Goal: Task Accomplishment & Management: Manage account settings

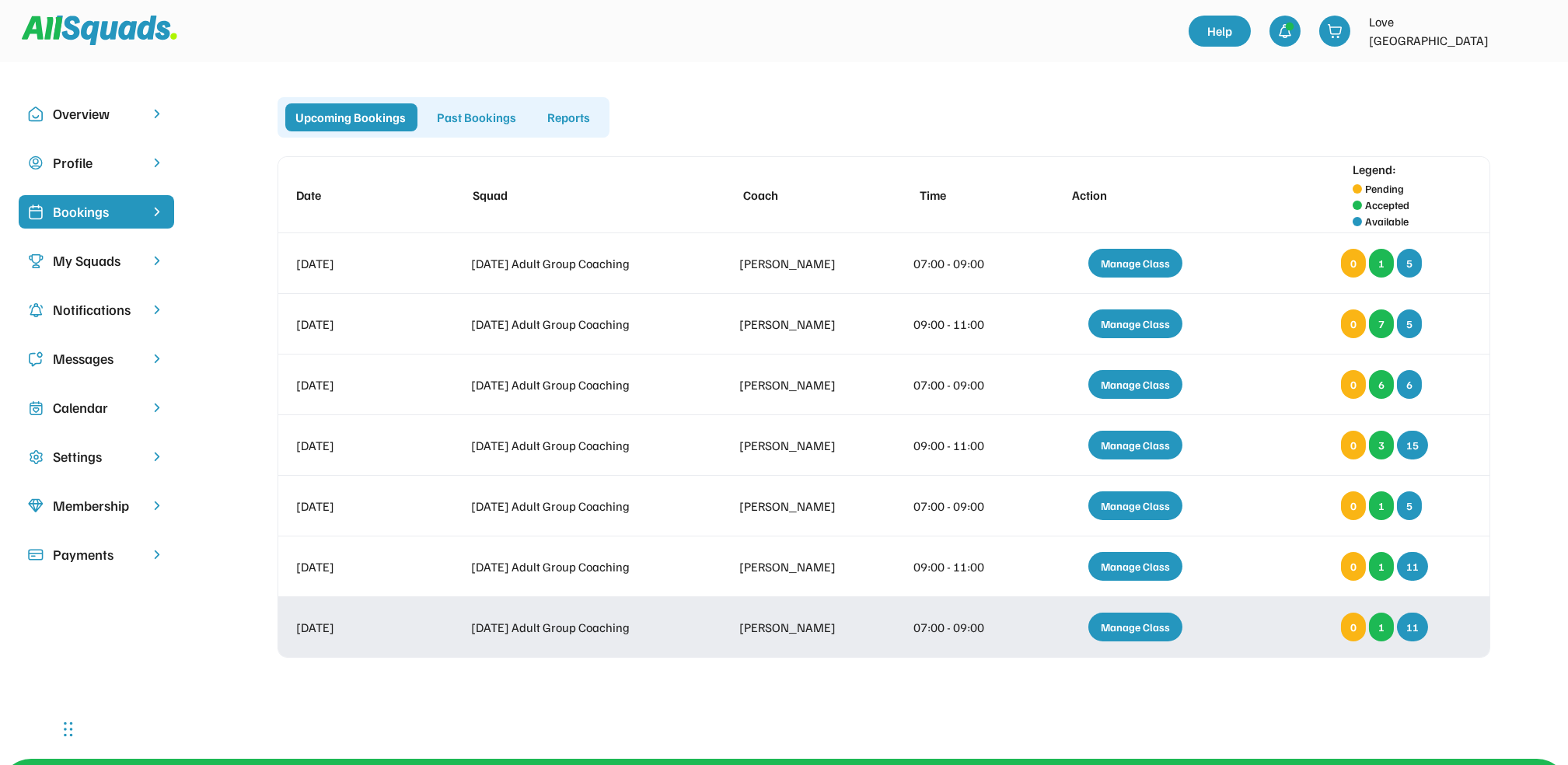
click at [1146, 623] on div "Manage Class" at bounding box center [1135, 627] width 94 height 29
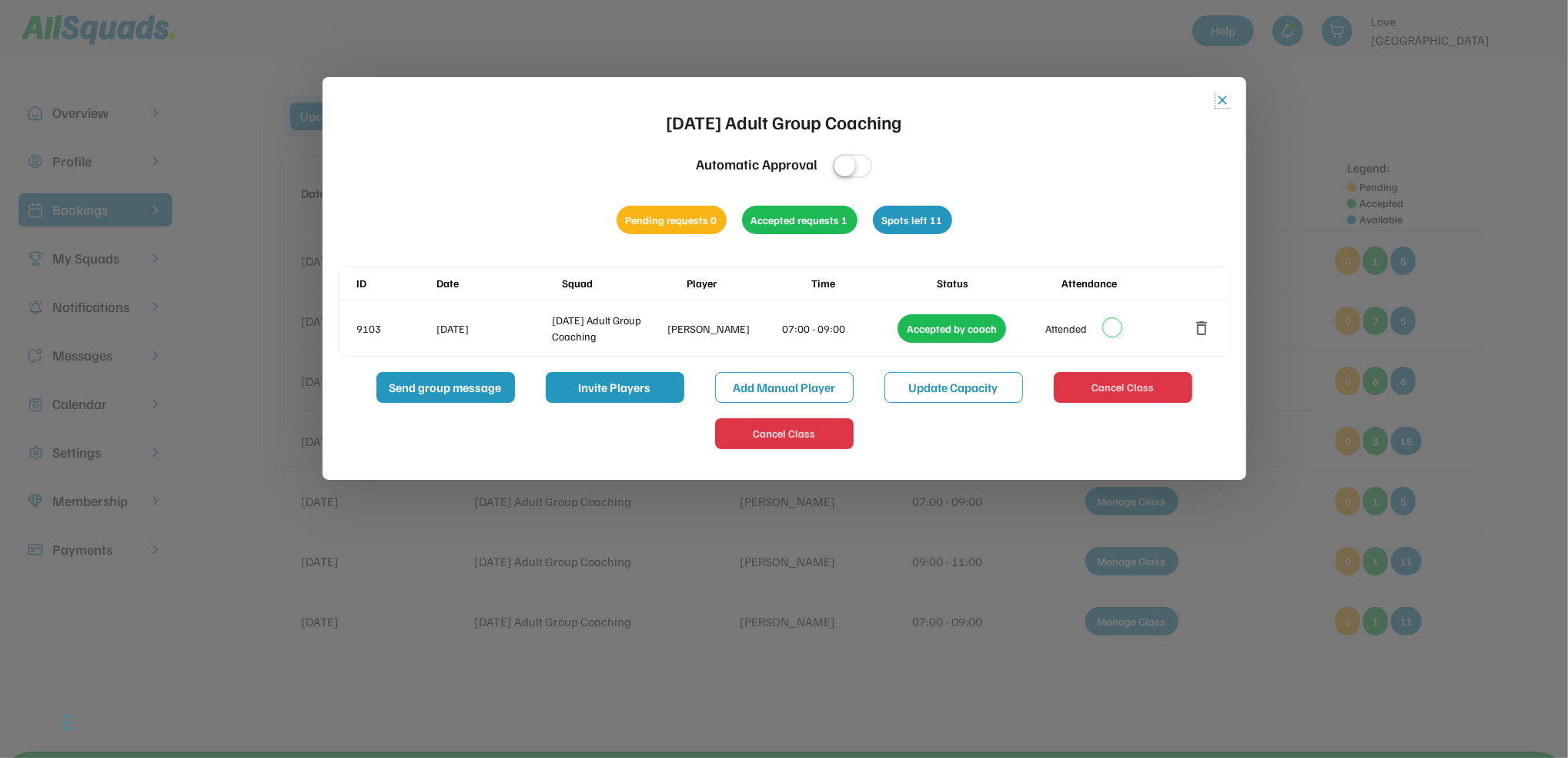
click at [1219, 98] on button "close" at bounding box center [1223, 100] width 15 height 15
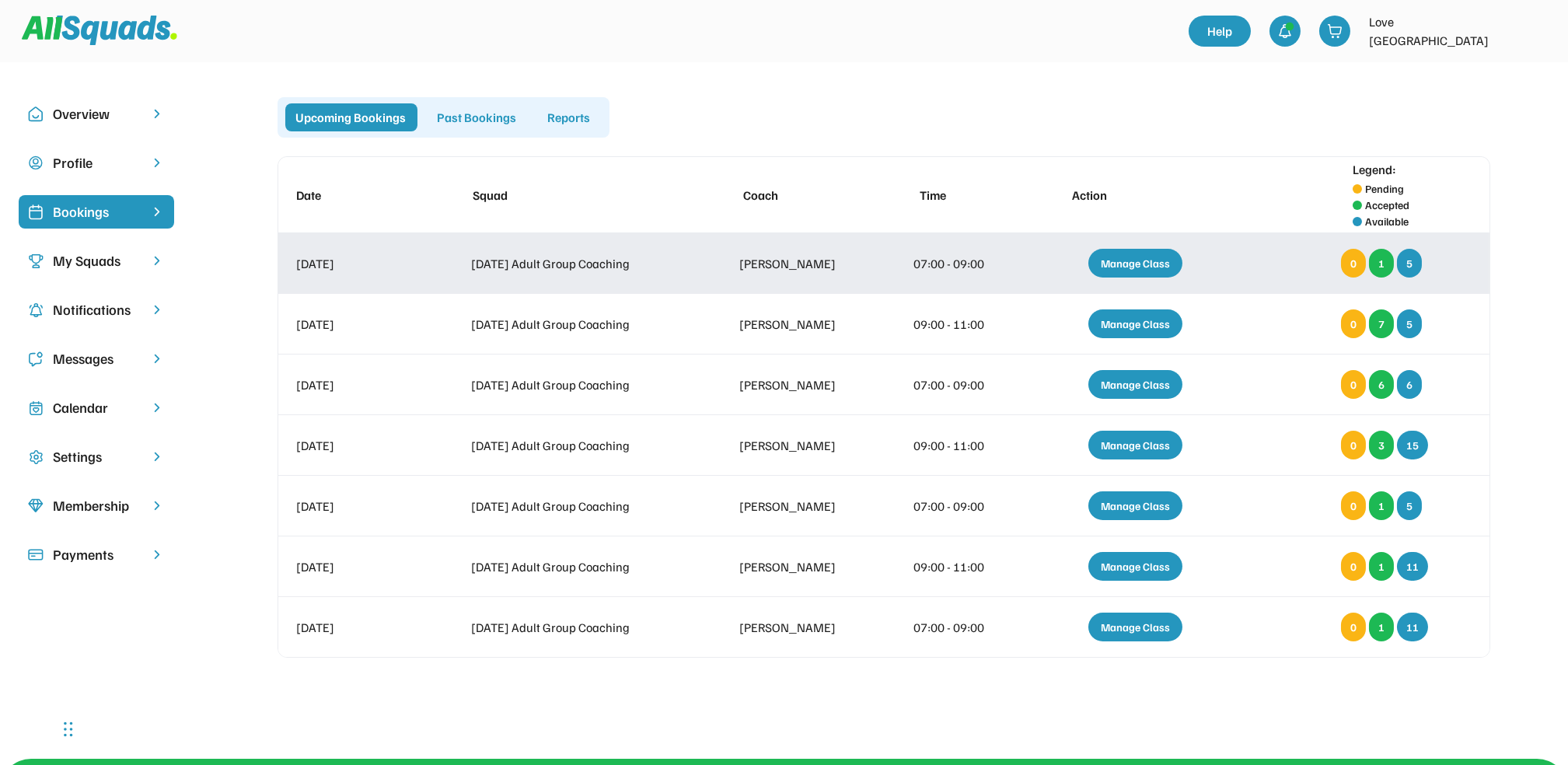
click at [1136, 257] on div "Manage Class" at bounding box center [1135, 263] width 94 height 29
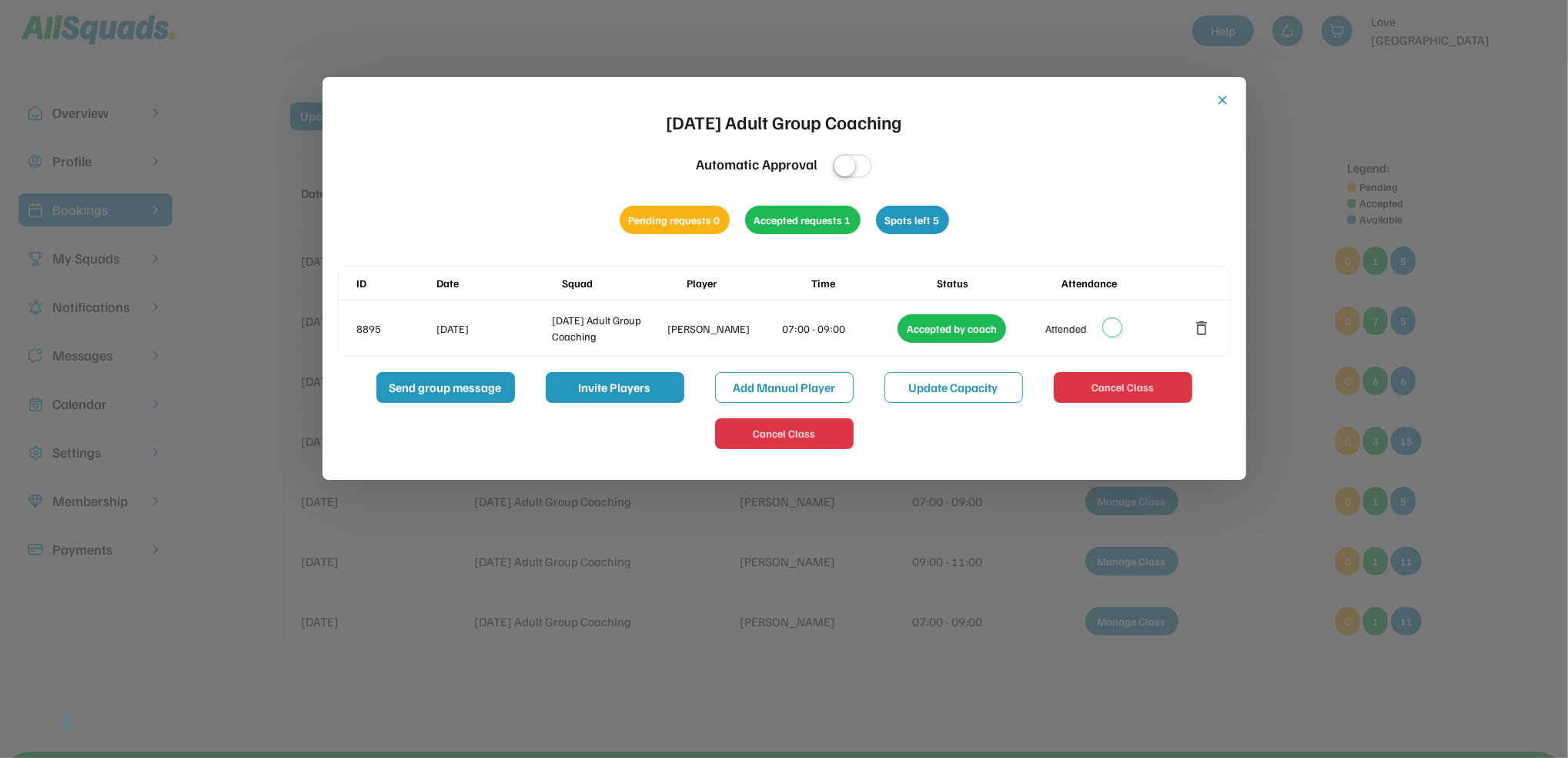
click at [1221, 92] on button "close" at bounding box center [1223, 100] width 15 height 15
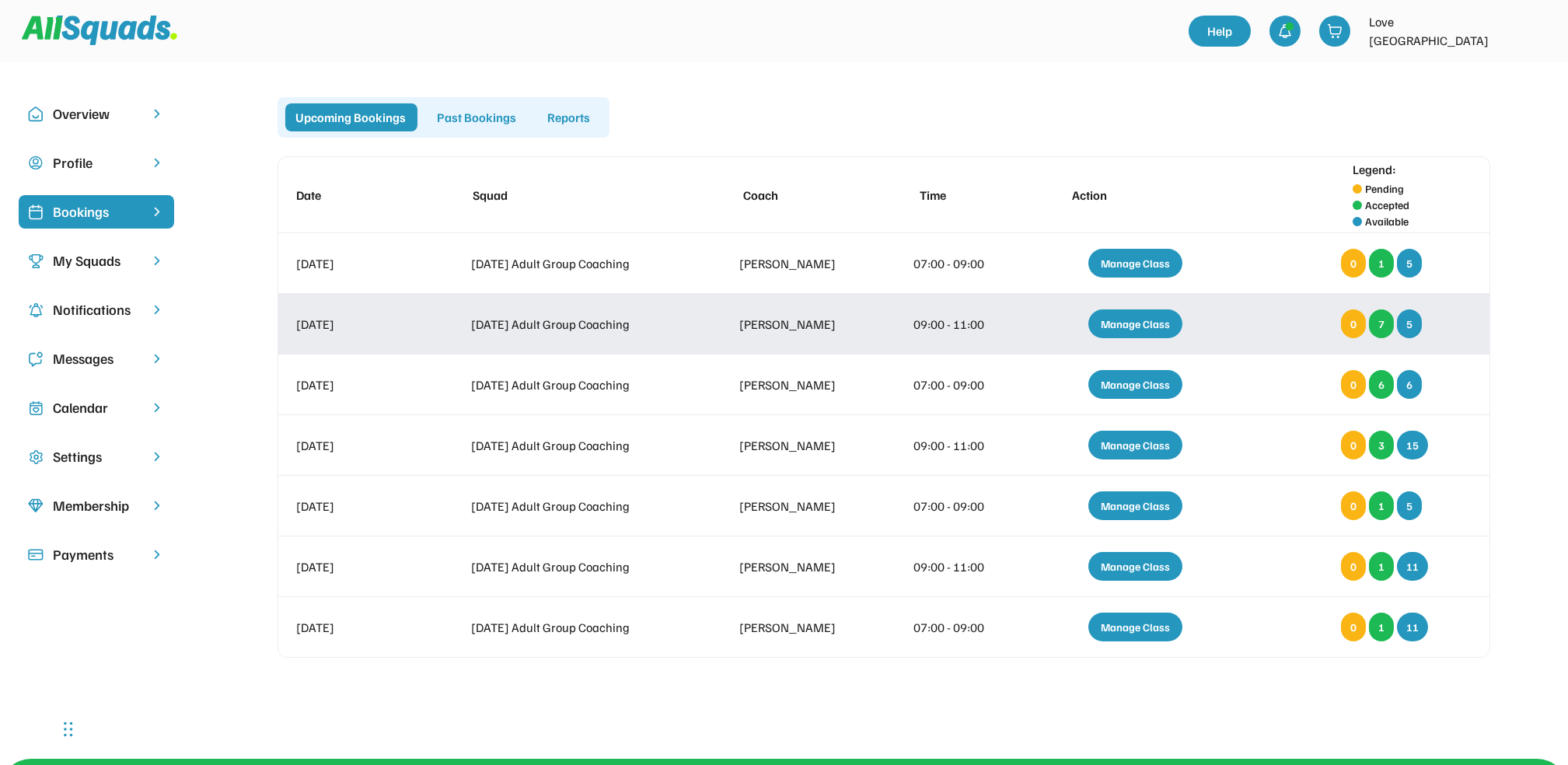
click at [1144, 321] on div "Manage Class" at bounding box center [1135, 324] width 94 height 29
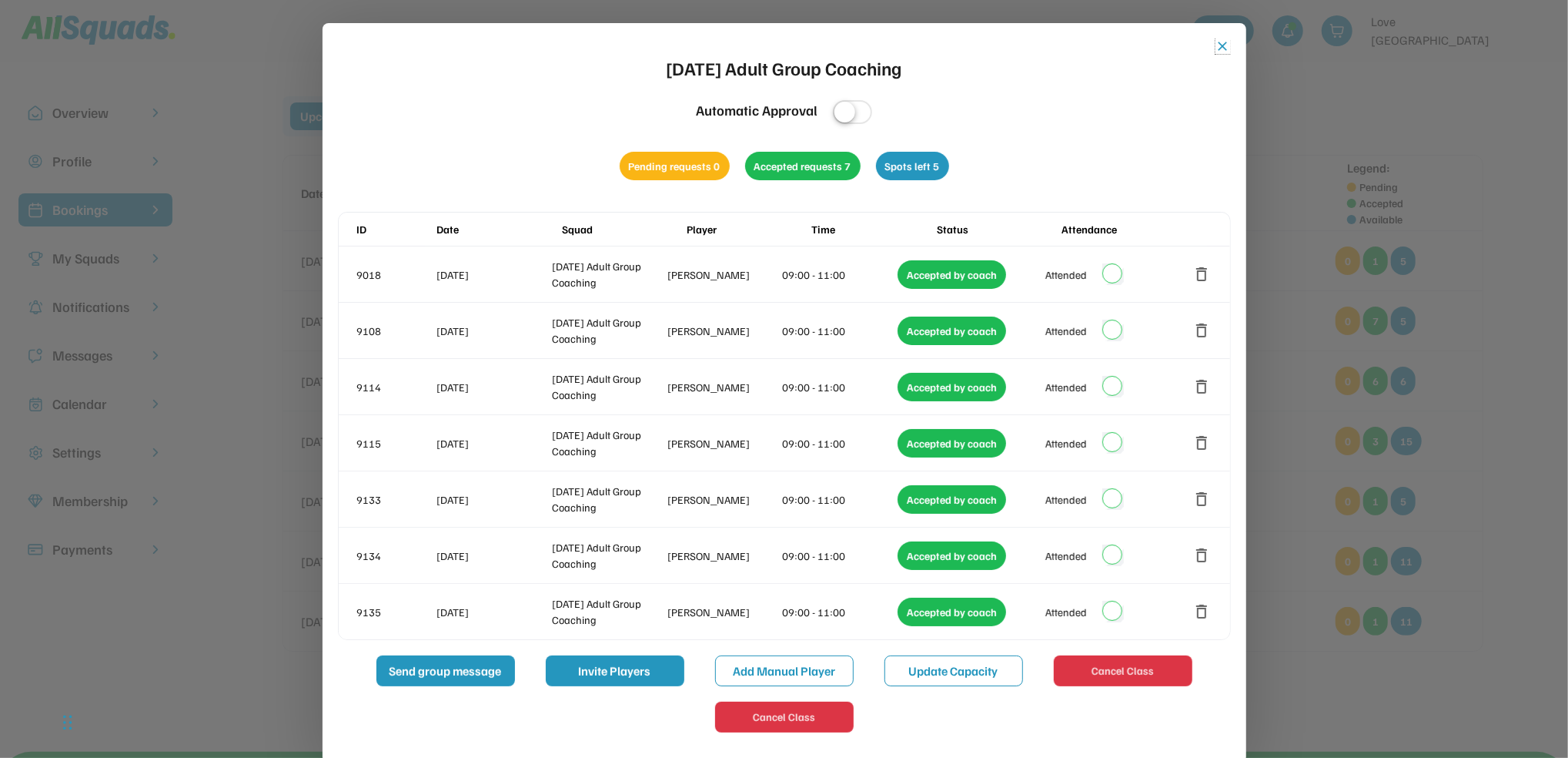
click at [1216, 40] on button "close" at bounding box center [1223, 46] width 15 height 15
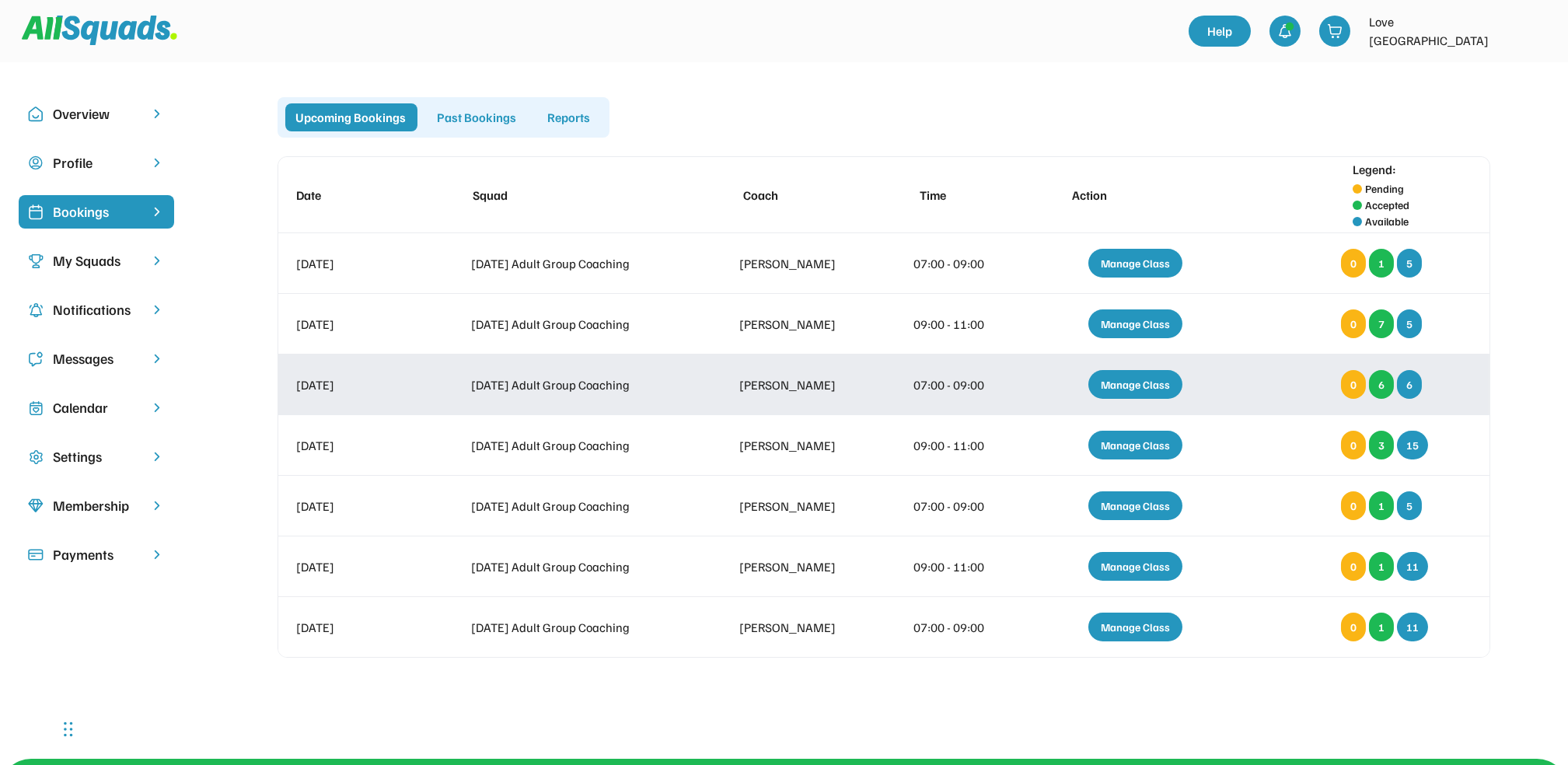
click at [1142, 375] on div "Manage Class" at bounding box center [1135, 384] width 94 height 29
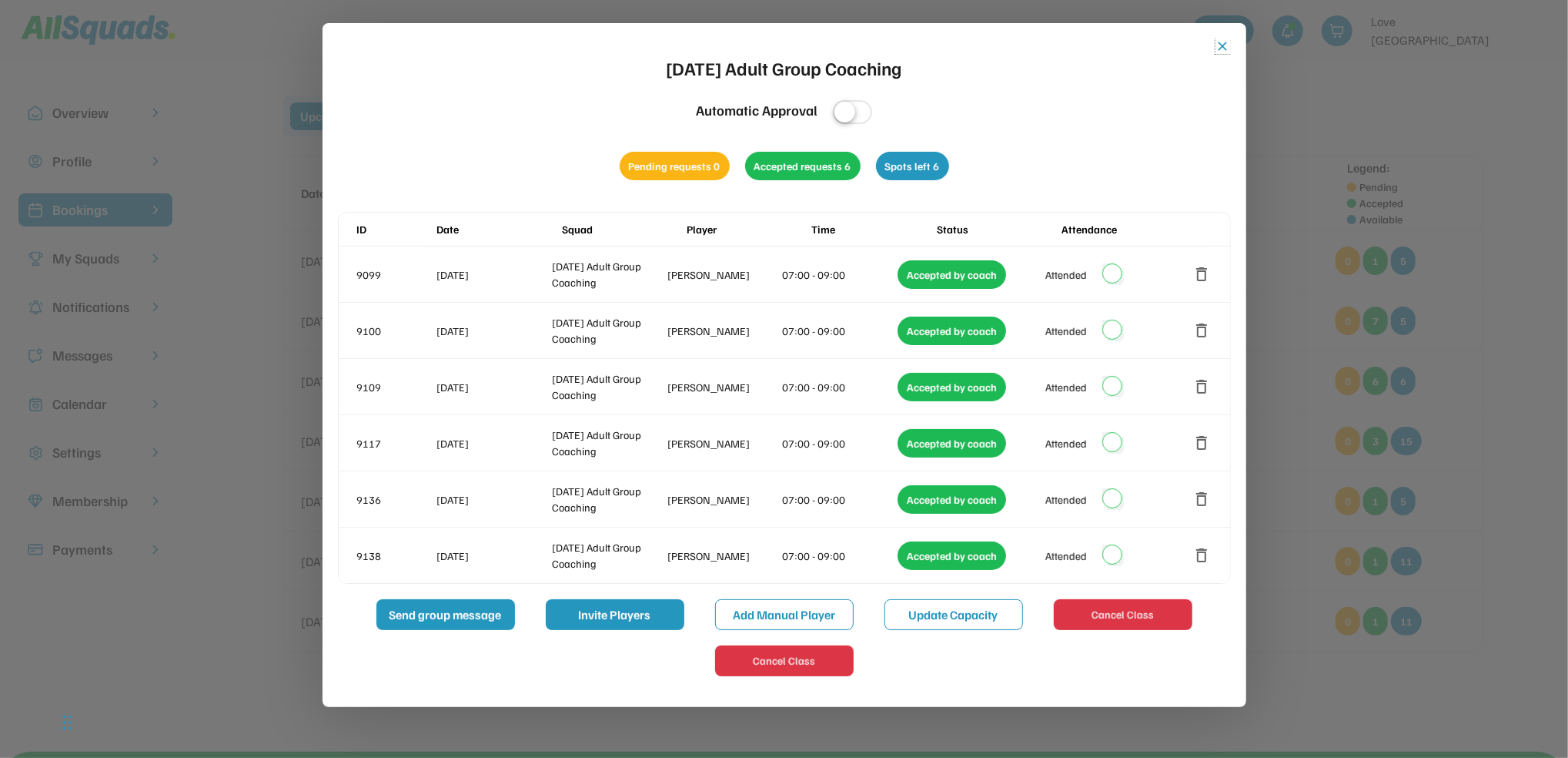
click at [1224, 44] on button "close" at bounding box center [1223, 46] width 15 height 15
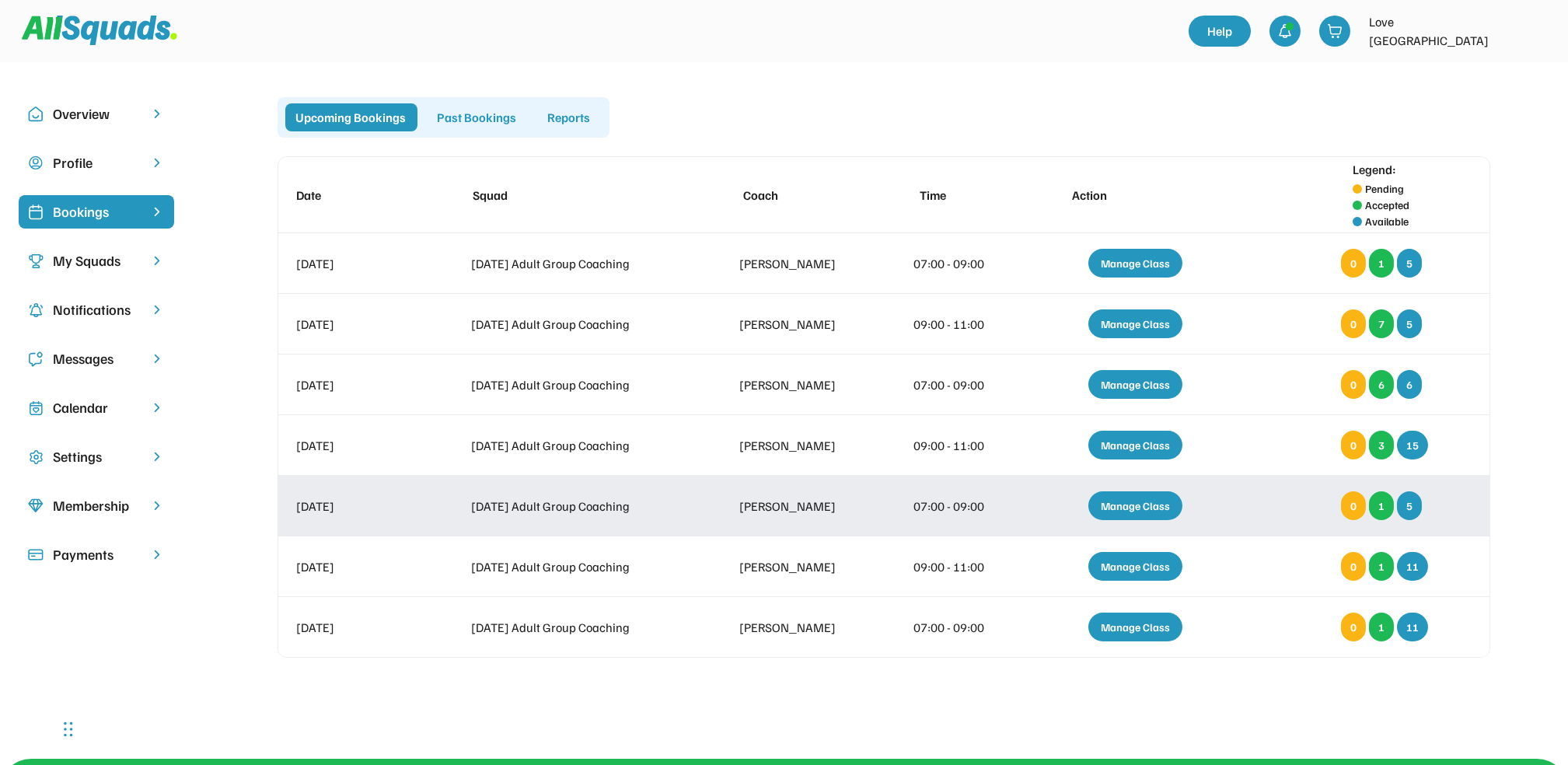
click at [1138, 502] on div "Manage Class" at bounding box center [1135, 506] width 94 height 29
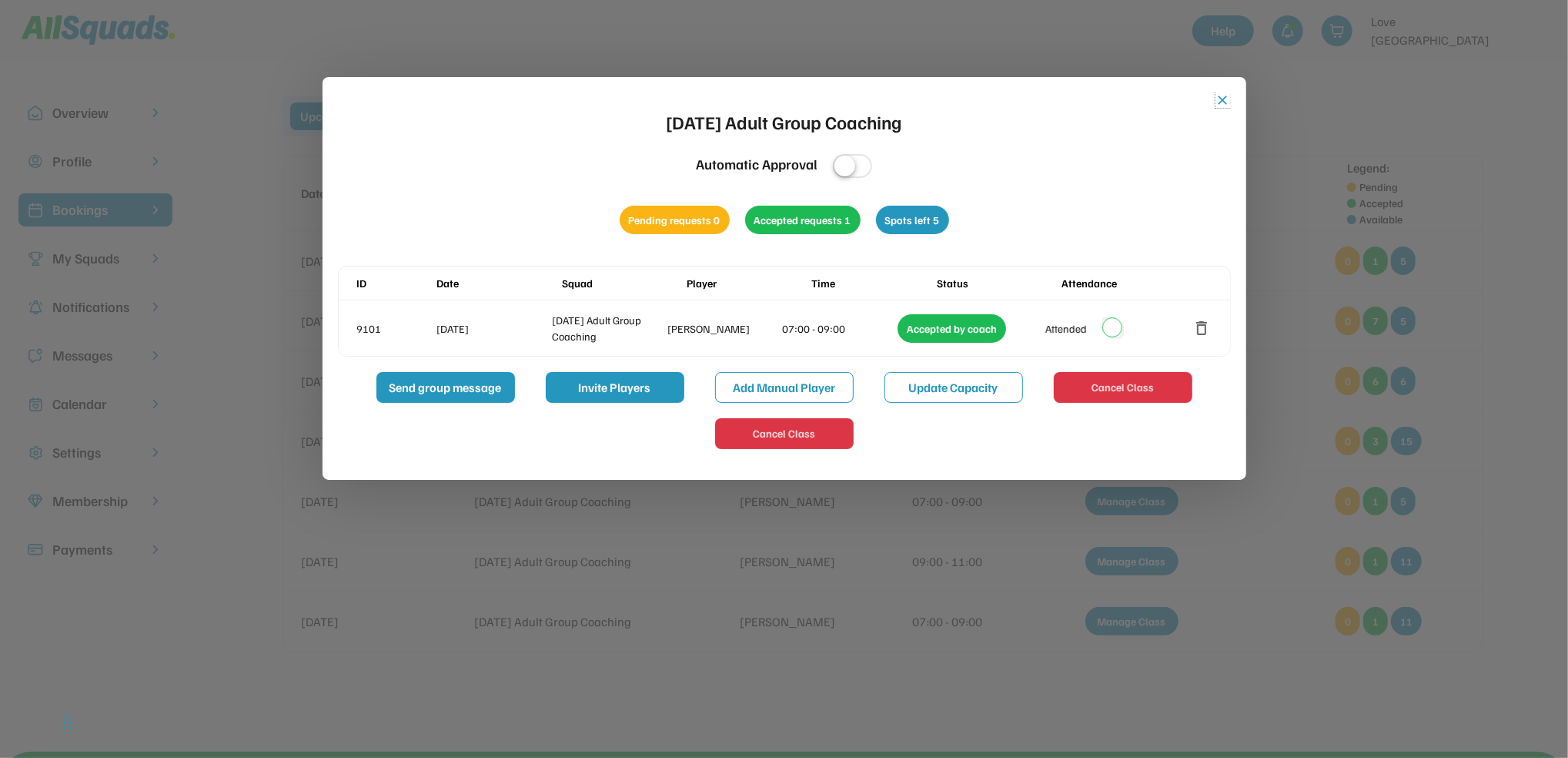
click at [1224, 97] on button "close" at bounding box center [1223, 100] width 15 height 15
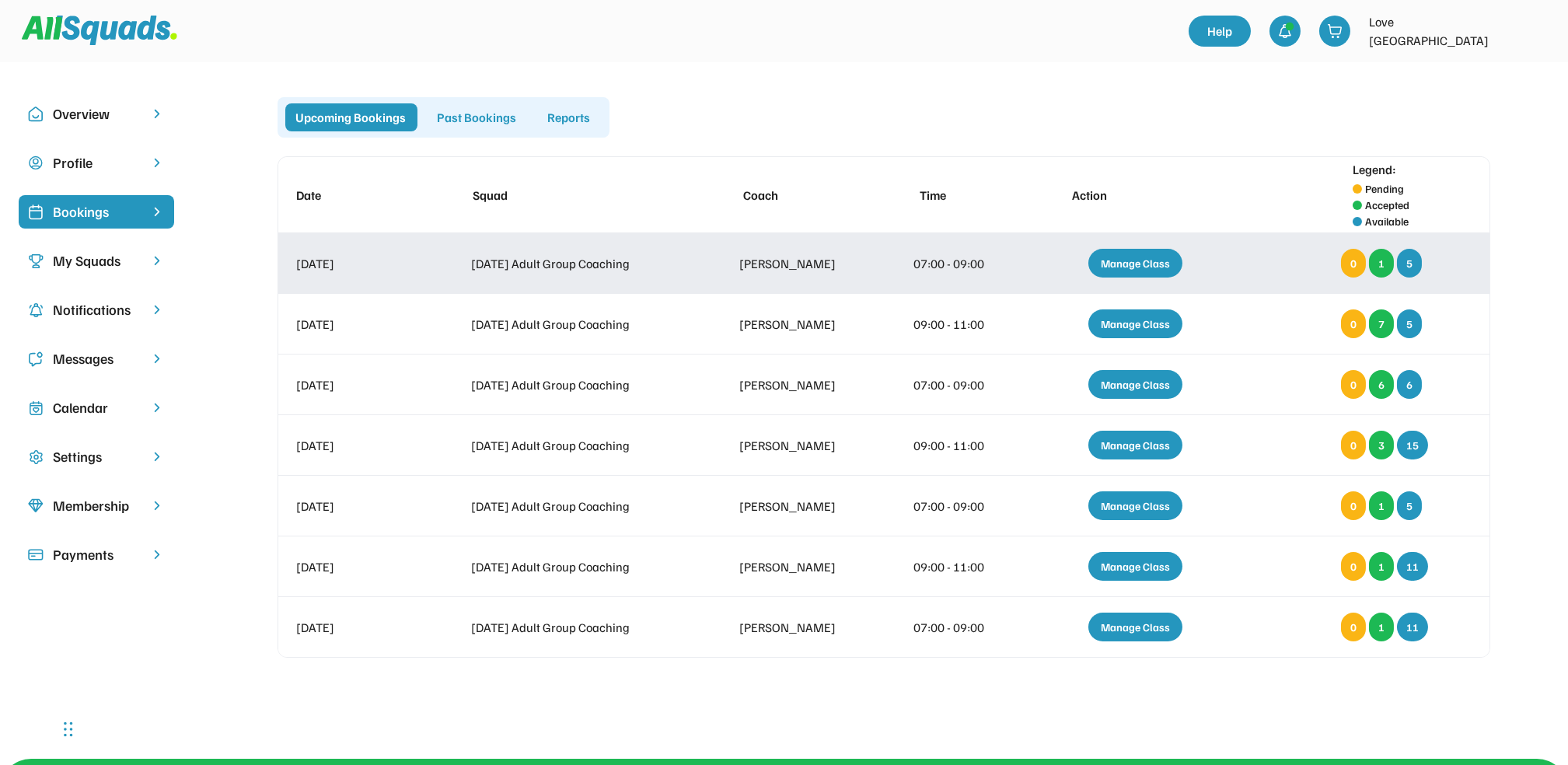
click at [1156, 266] on div "Manage Class" at bounding box center [1135, 263] width 94 height 29
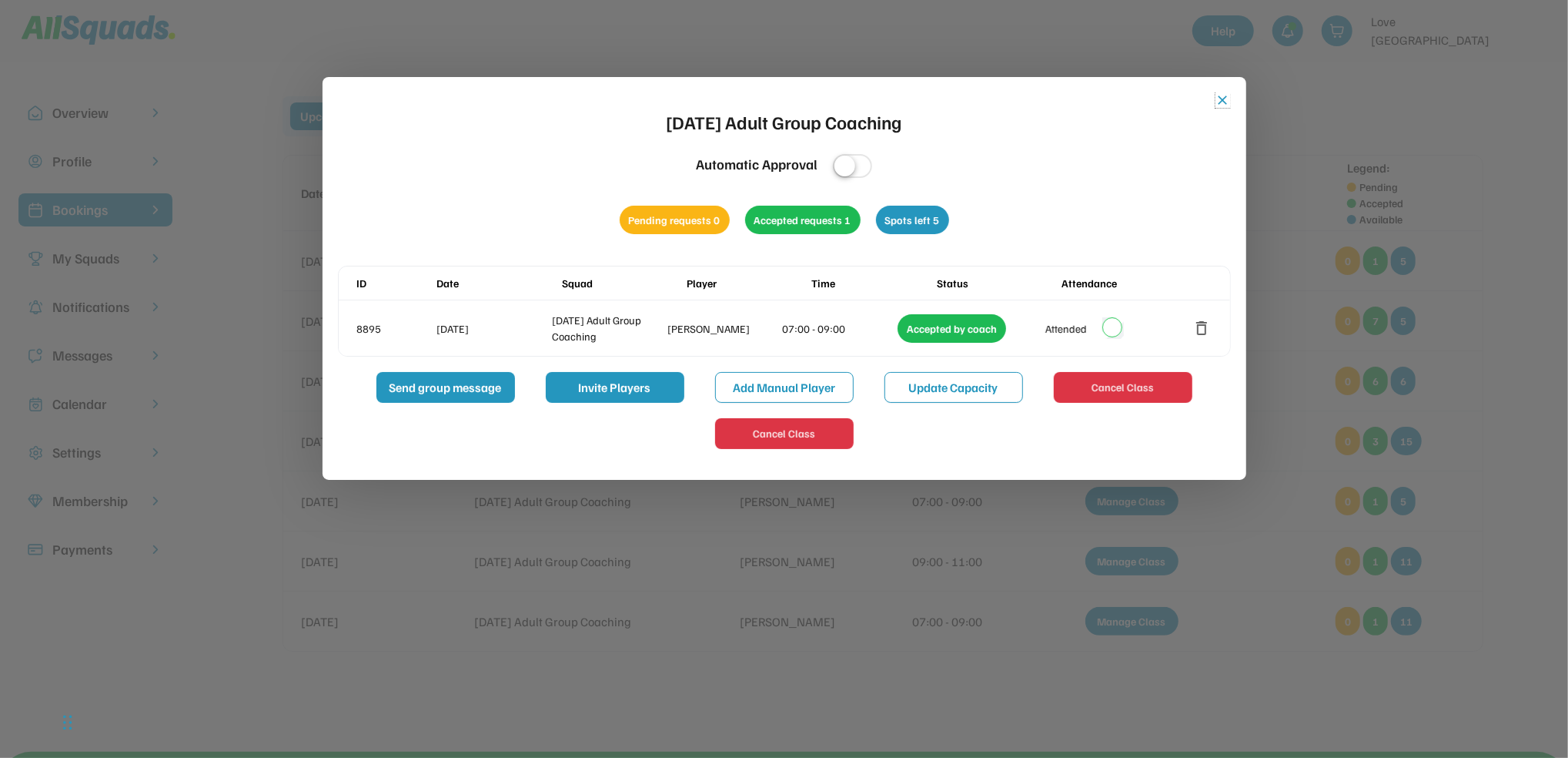
click at [1216, 98] on button "close" at bounding box center [1223, 100] width 15 height 15
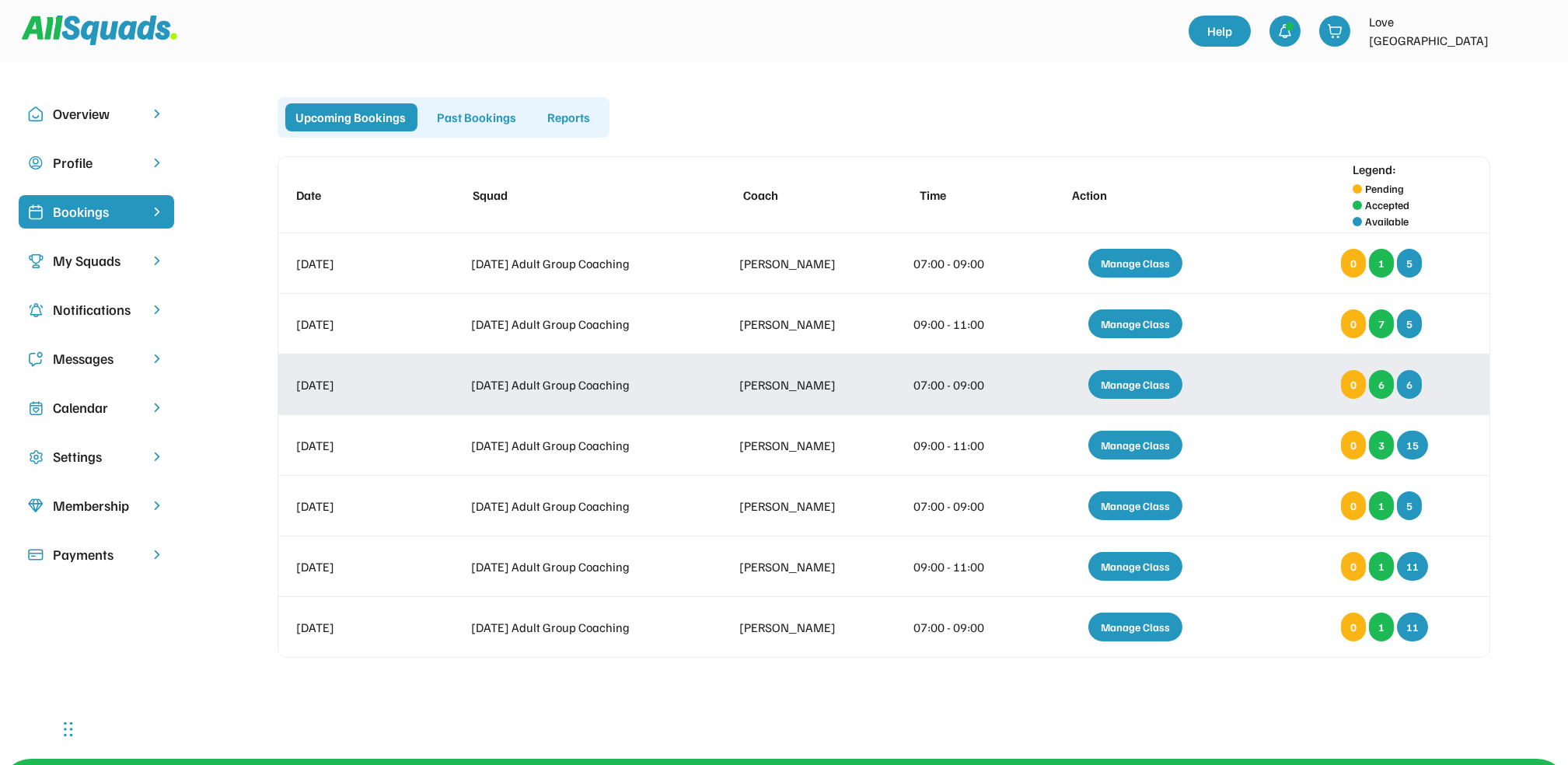
click at [1140, 381] on div "Manage Class" at bounding box center [1135, 384] width 94 height 29
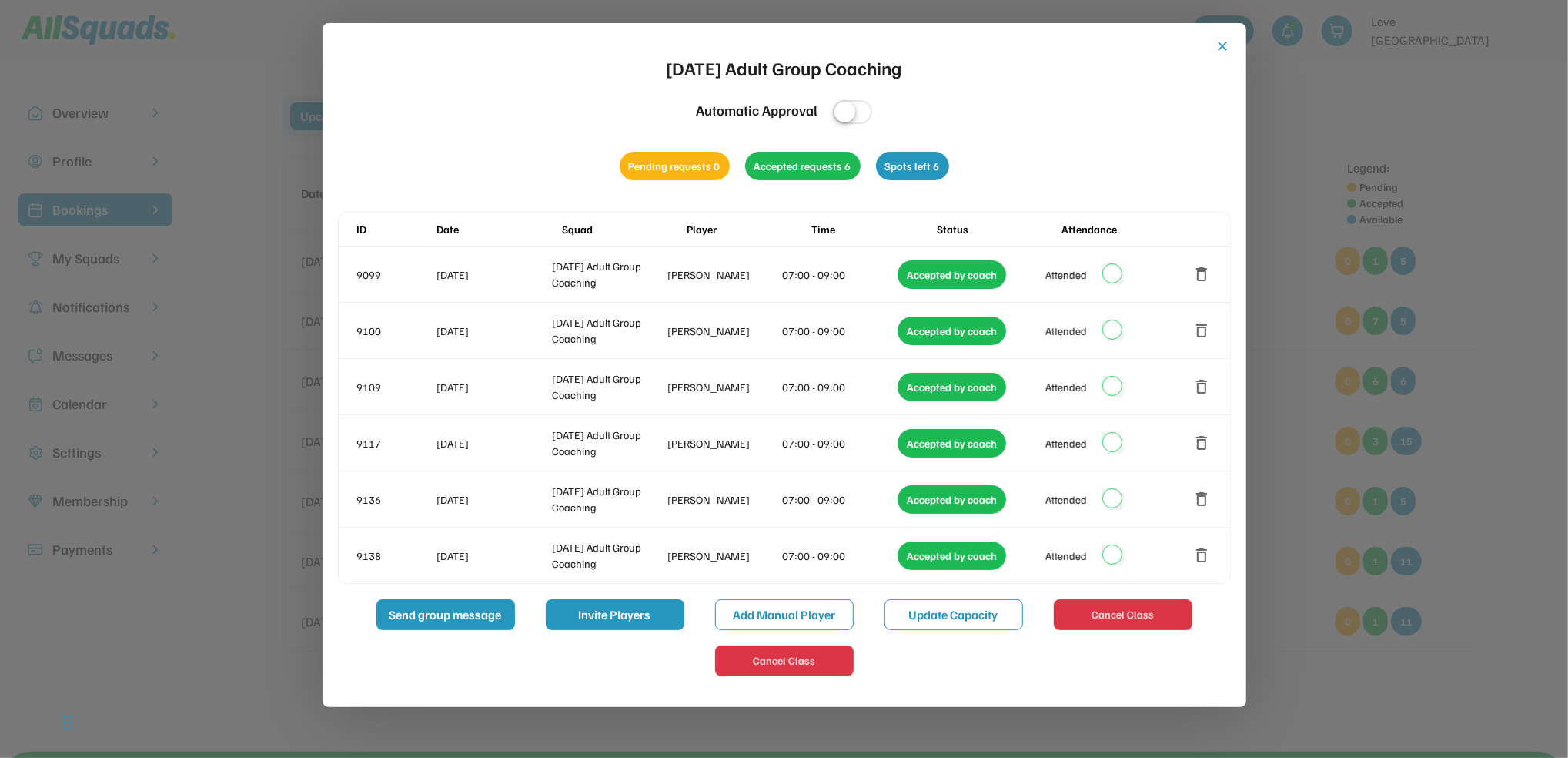
click at [1216, 41] on button "close" at bounding box center [1223, 46] width 15 height 15
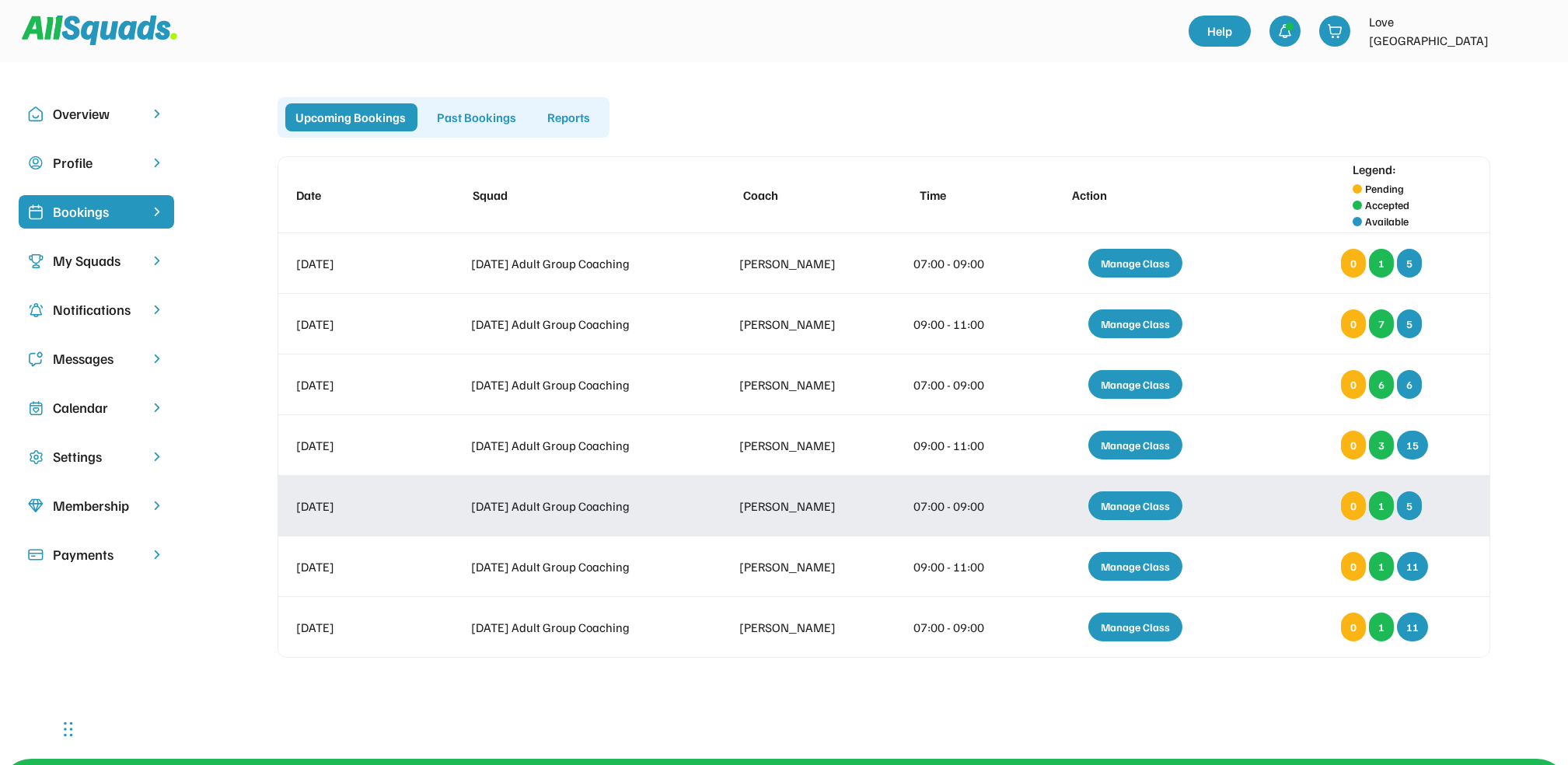
click at [1137, 504] on div "Manage Class" at bounding box center [1135, 506] width 94 height 29
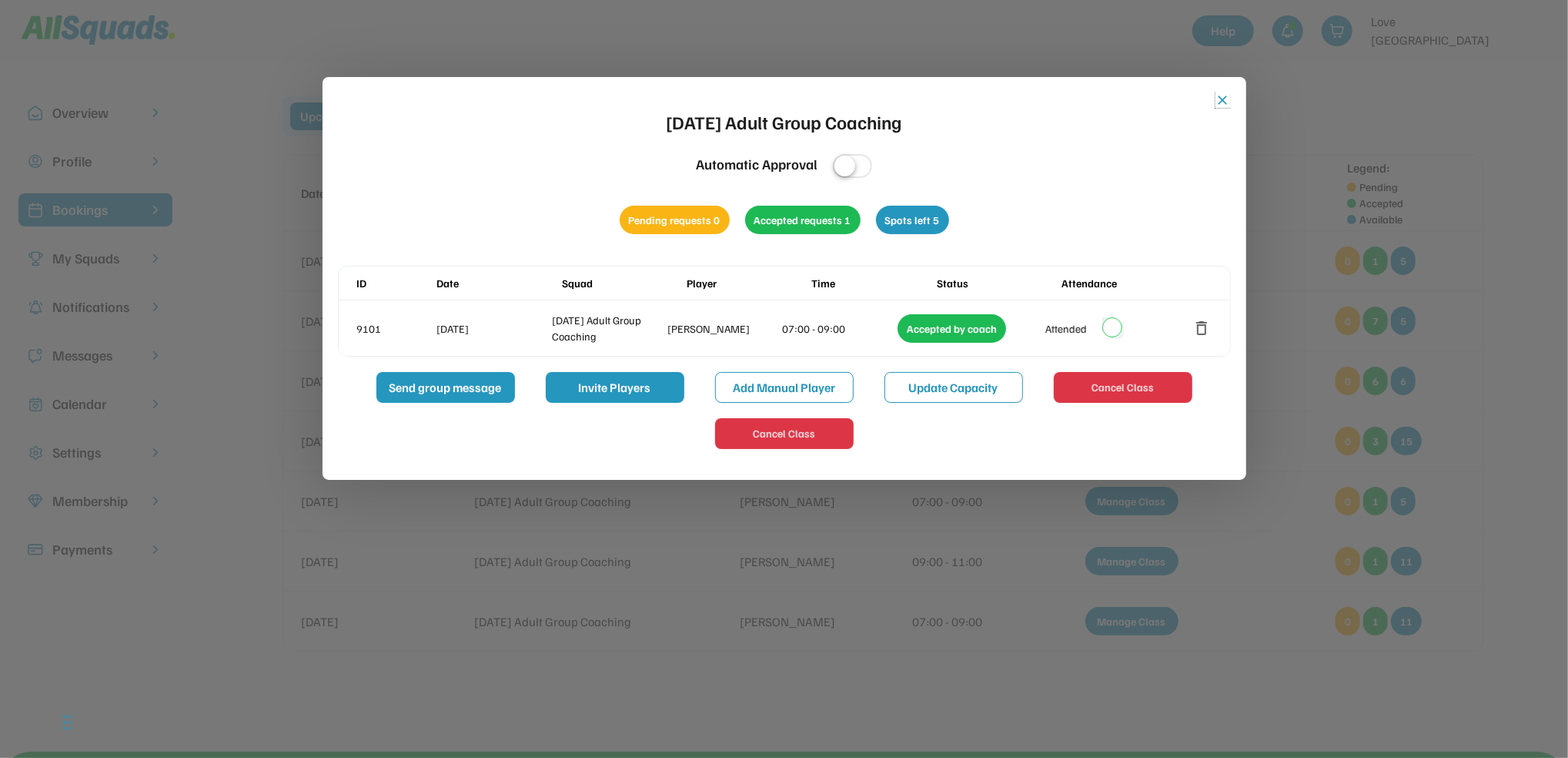
click at [1227, 98] on button "close" at bounding box center [1223, 100] width 15 height 15
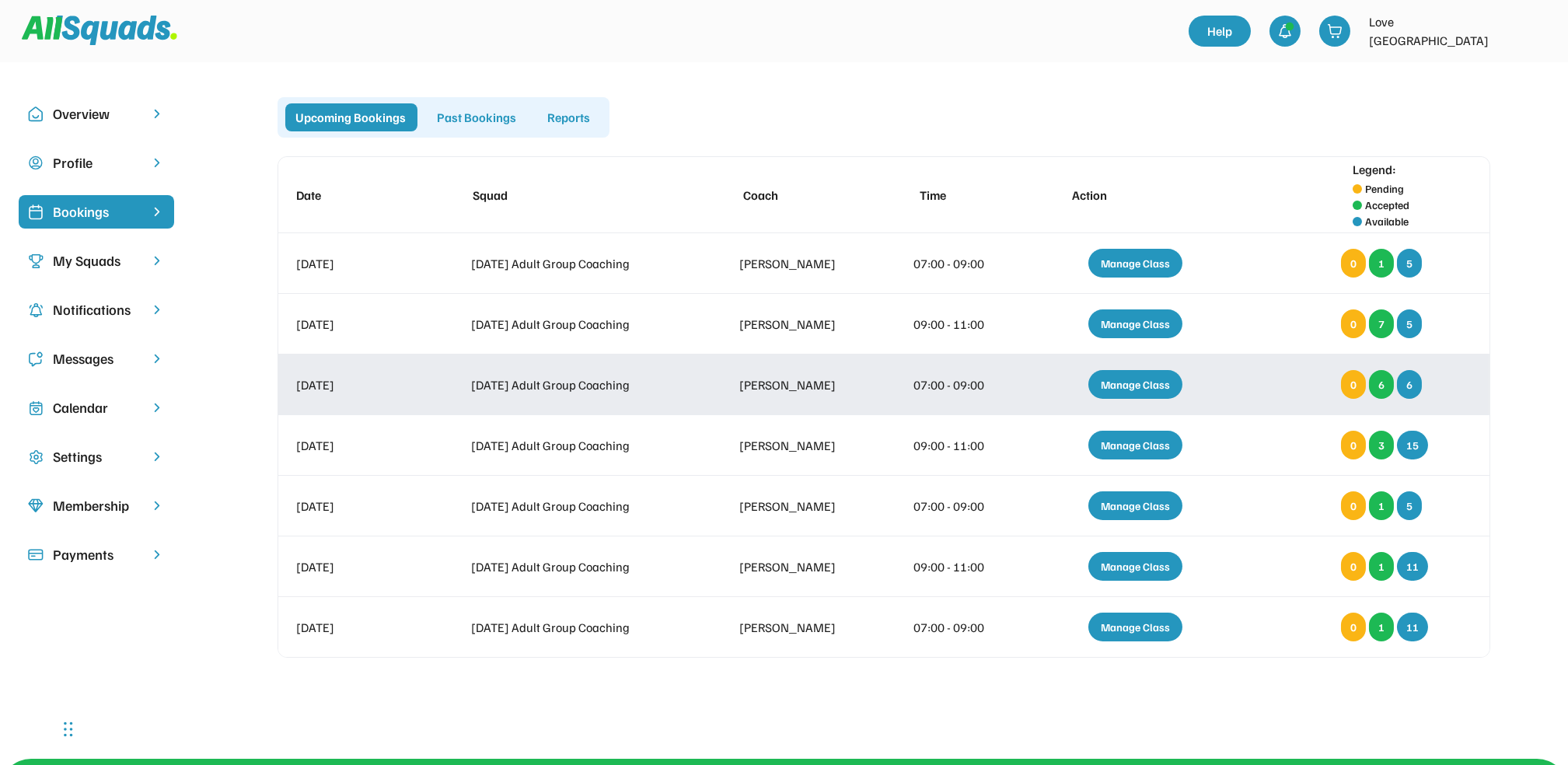
click at [1137, 376] on div "Manage Class" at bounding box center [1135, 384] width 94 height 29
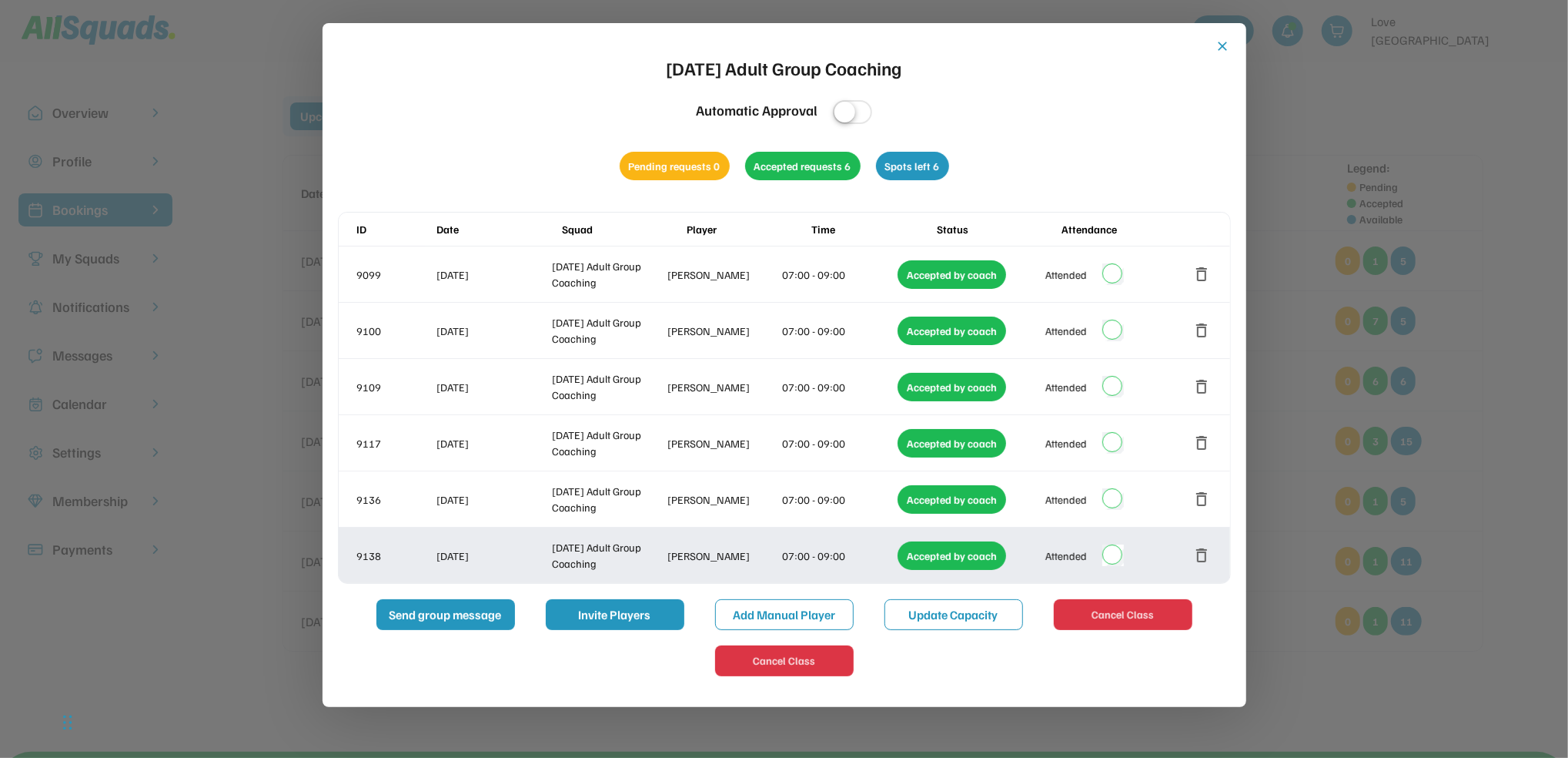
click at [1198, 550] on button "delete" at bounding box center [1201, 555] width 18 height 18
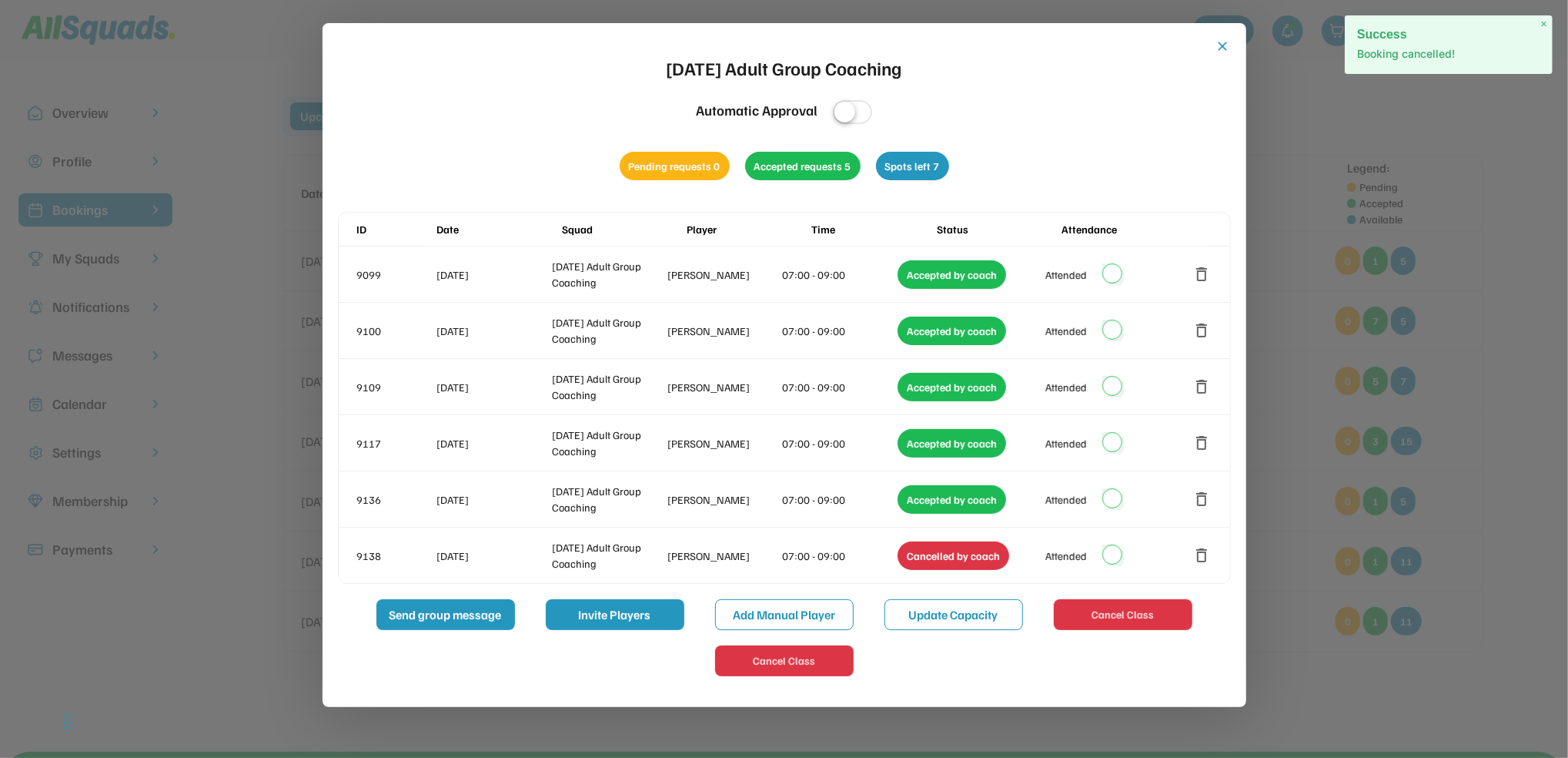
click at [1217, 44] on button "close" at bounding box center [1223, 46] width 15 height 15
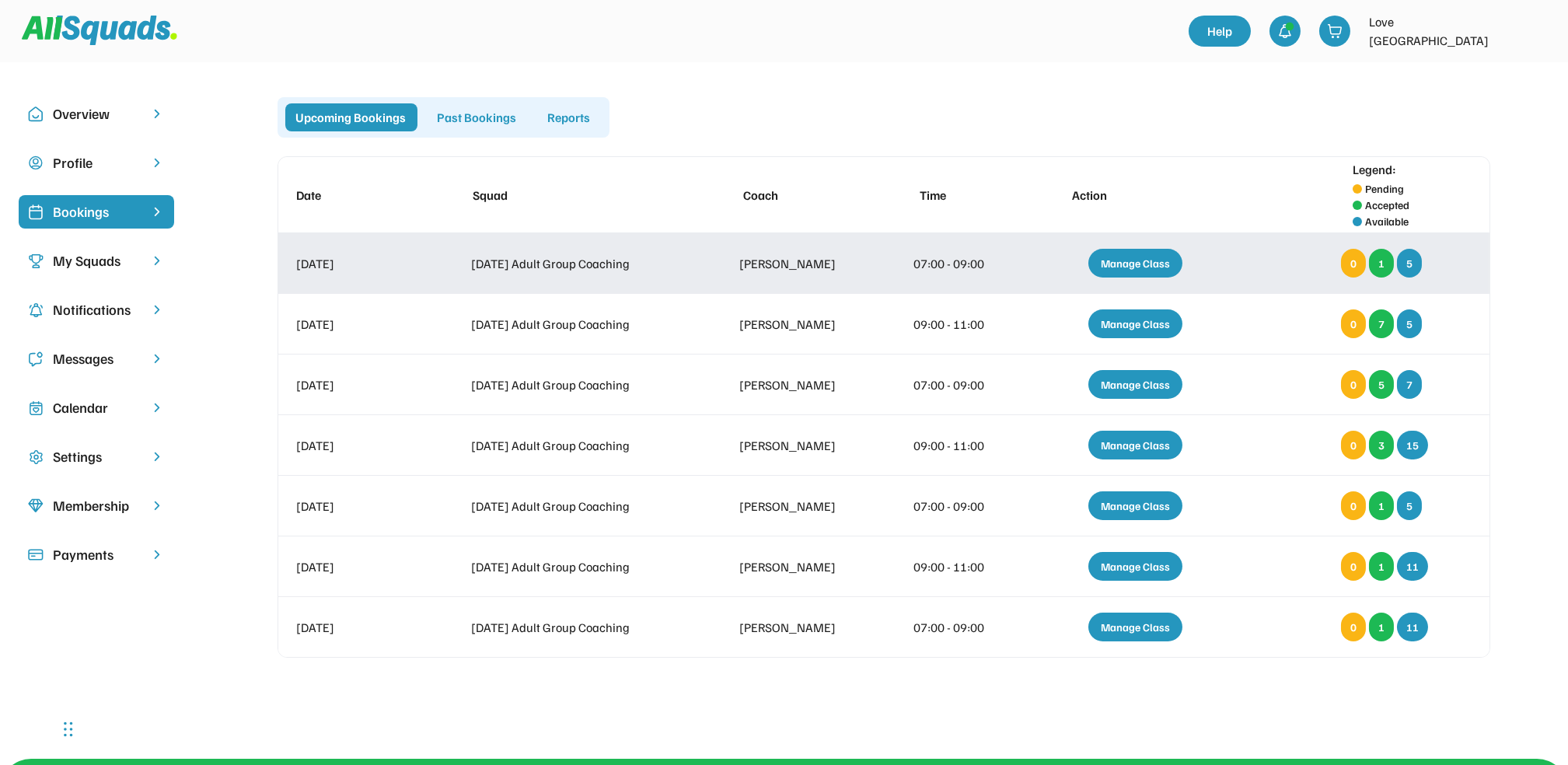
click at [1133, 255] on div "Manage Class" at bounding box center [1135, 263] width 94 height 29
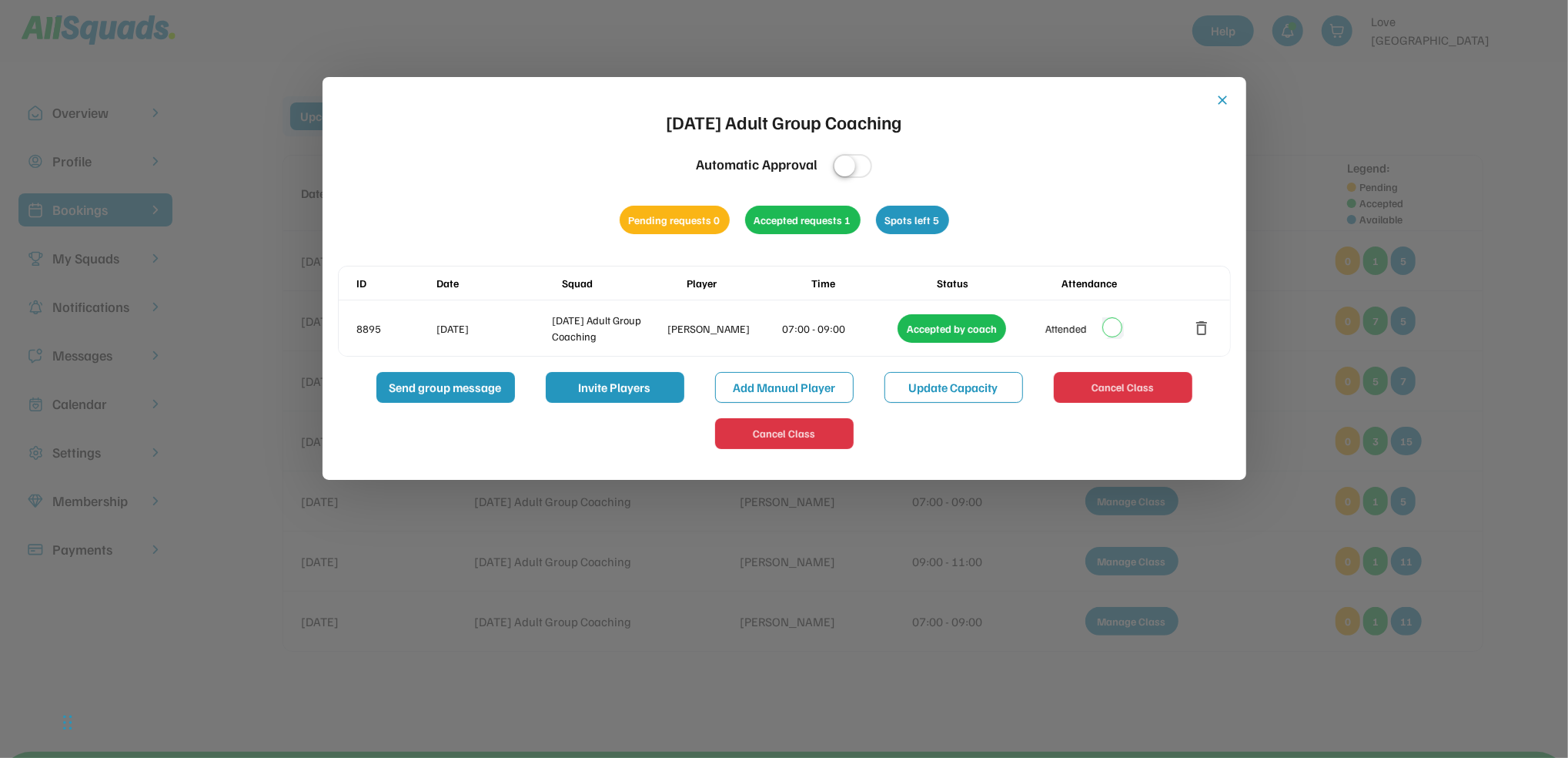
click at [1222, 98] on button "close" at bounding box center [1223, 100] width 15 height 15
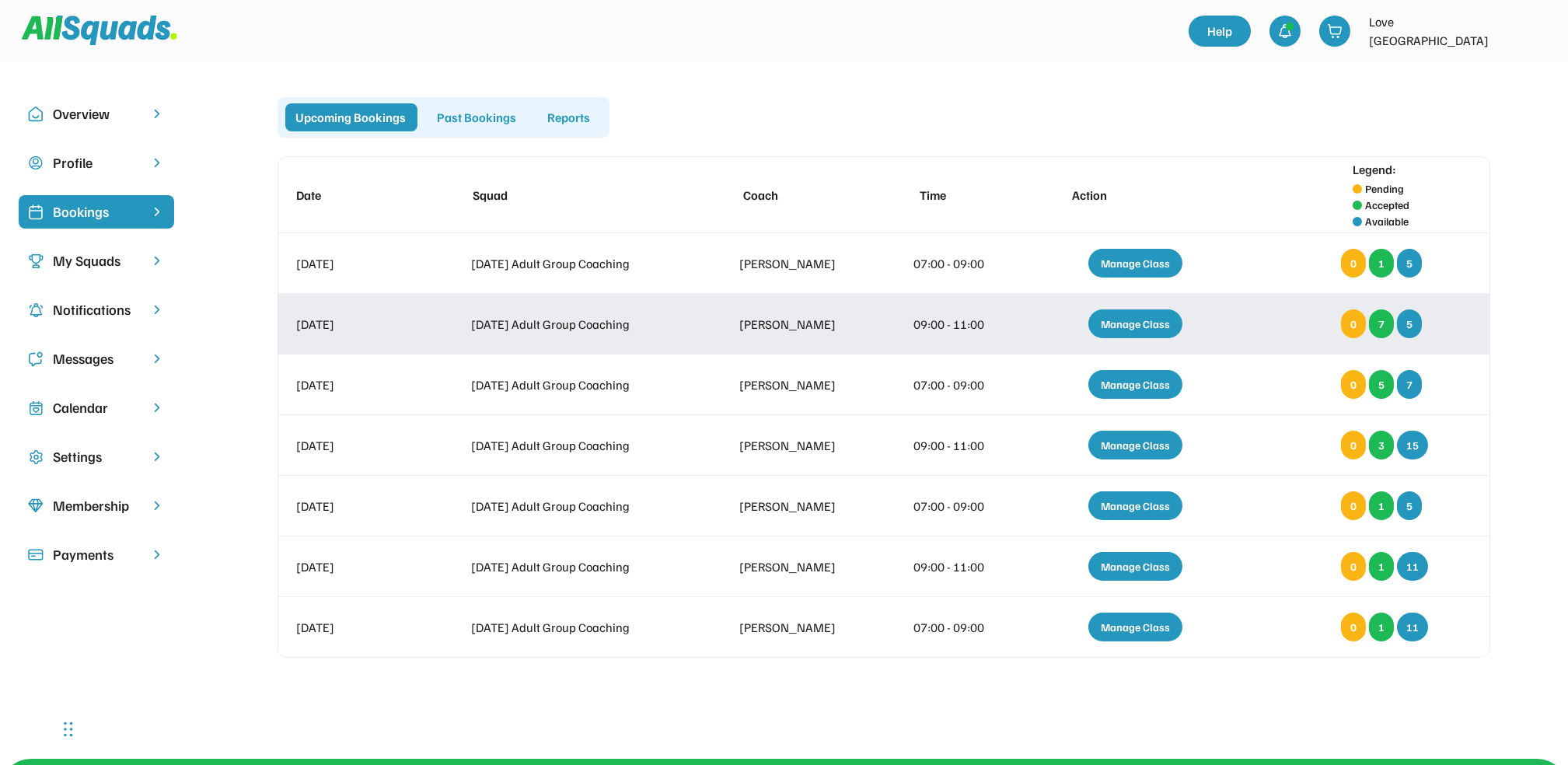
click at [1129, 317] on div "Manage Class" at bounding box center [1135, 324] width 94 height 29
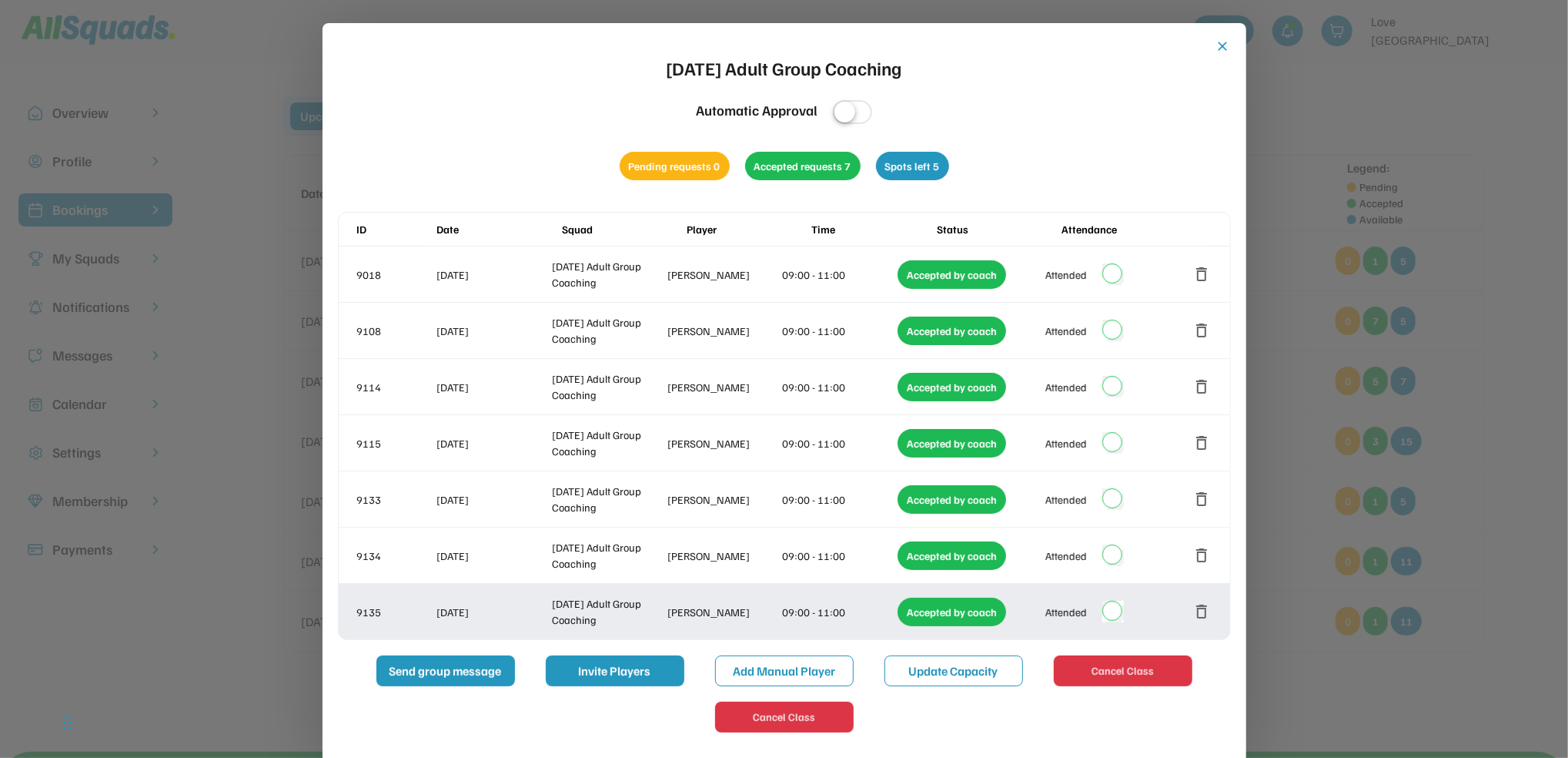
click at [1199, 607] on button "delete" at bounding box center [1201, 610] width 18 height 18
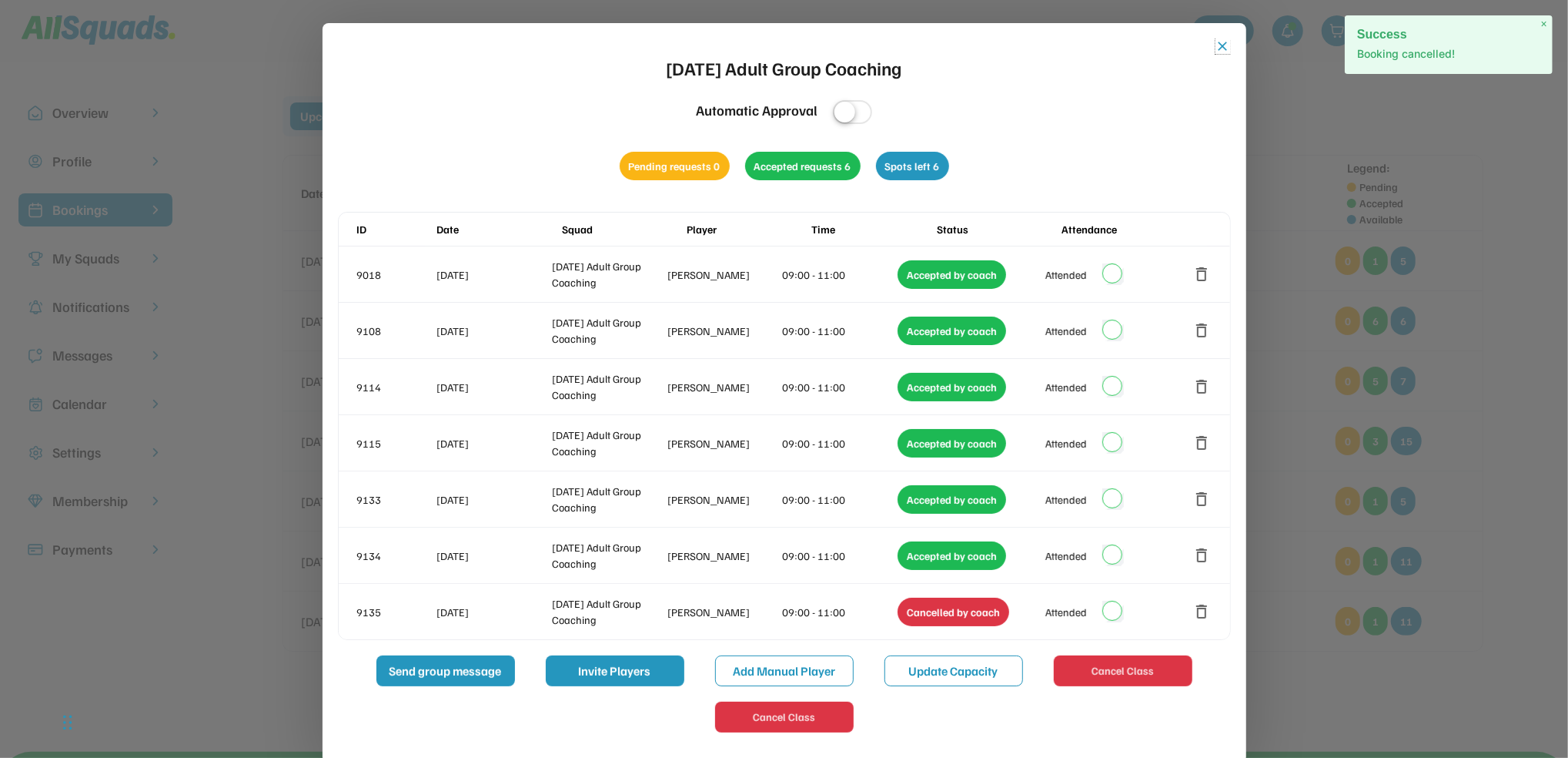
click at [1219, 39] on button "close" at bounding box center [1223, 46] width 15 height 15
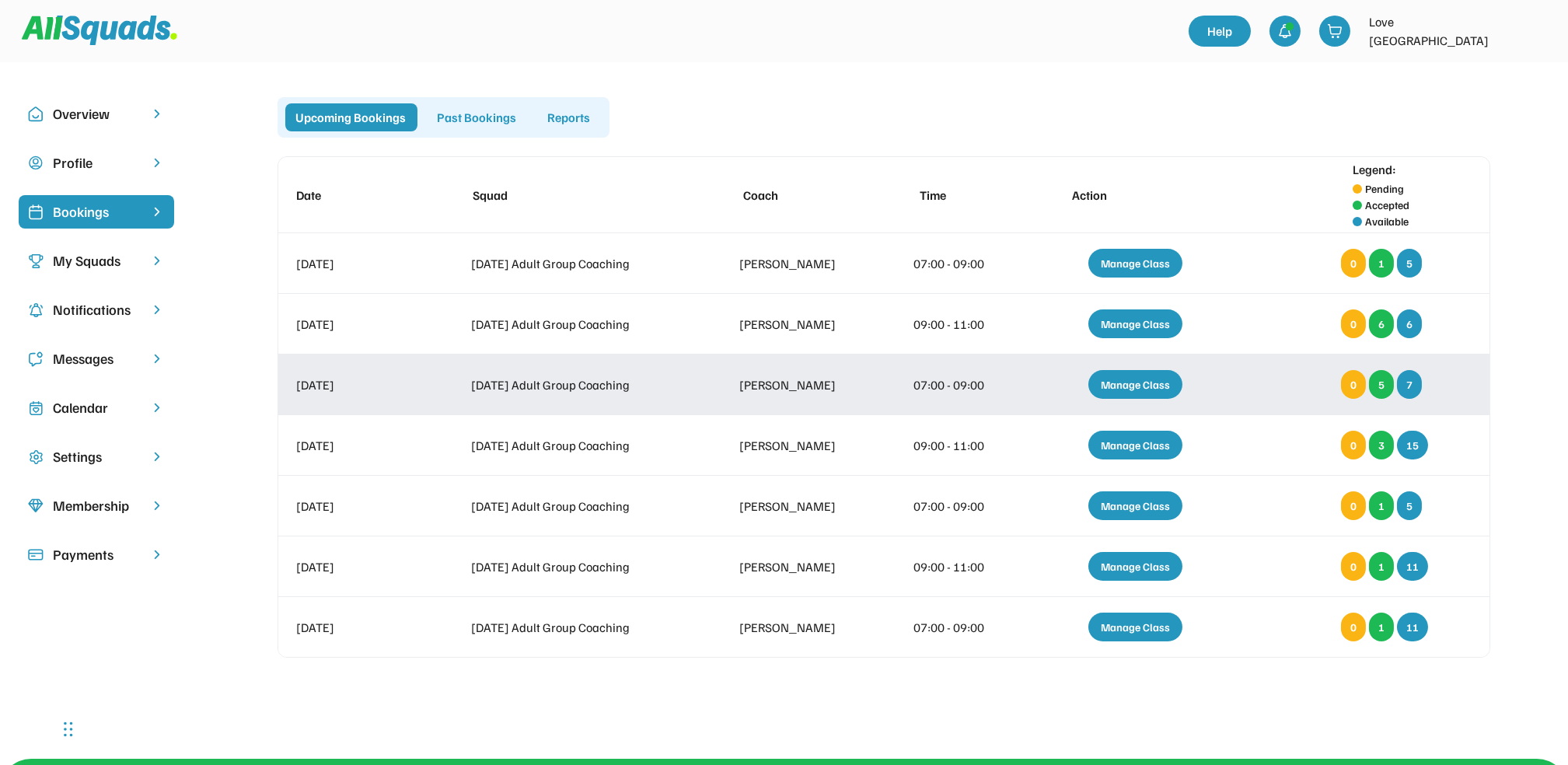
click at [1141, 384] on div "Manage Class" at bounding box center [1135, 384] width 94 height 29
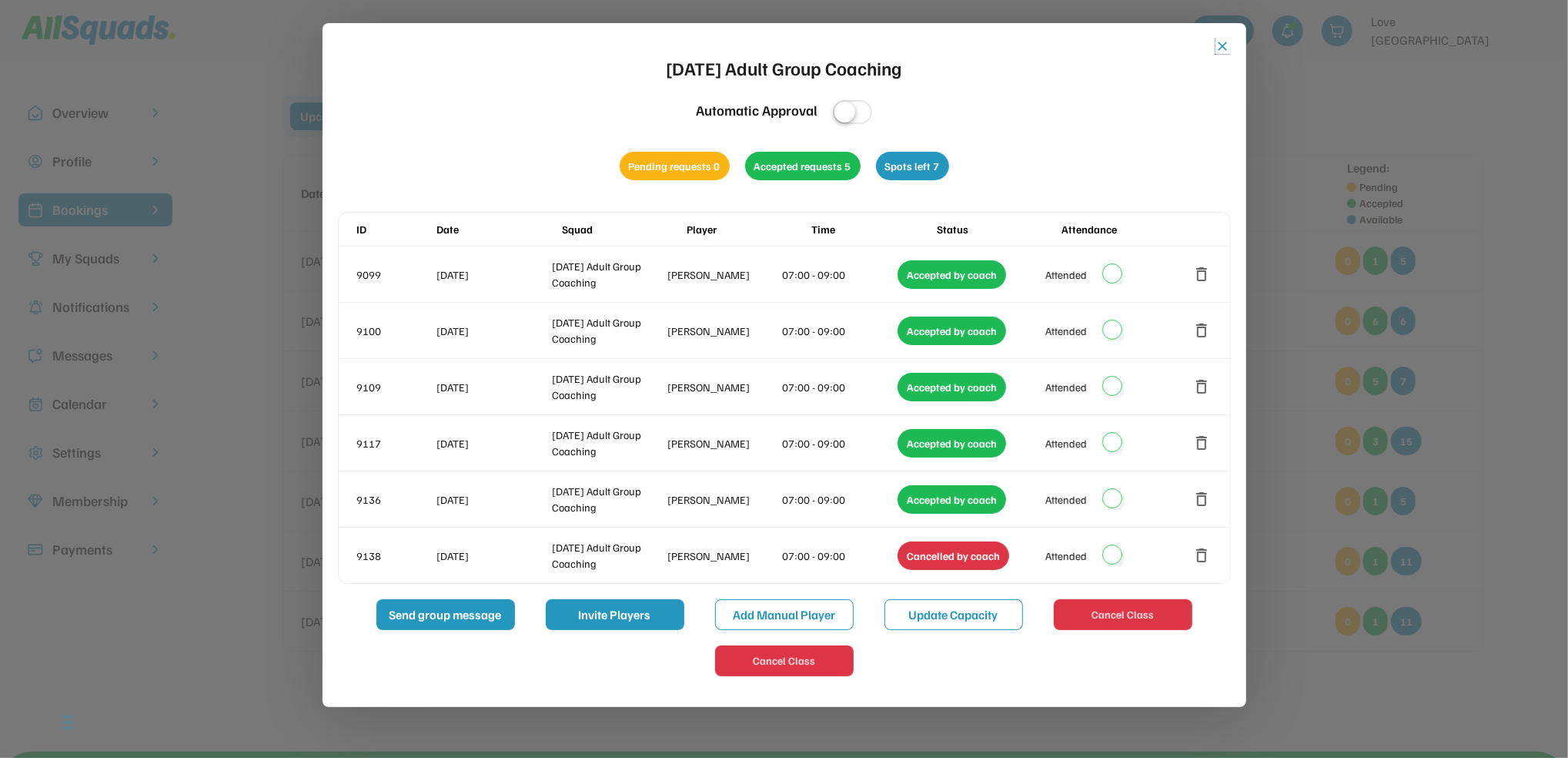
click at [1221, 45] on button "close" at bounding box center [1223, 46] width 15 height 15
